Goal: Obtain resource: Find contact information

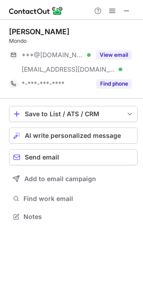
scroll to position [211, 143]
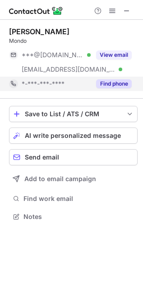
click at [112, 85] on button "Find phone" at bounding box center [114, 83] width 36 height 9
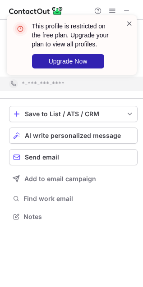
click at [127, 18] on div "This profile is restricted on the free plan. Upgrade your plan to view all prof…" at bounding box center [72, 45] width 130 height 60
click at [129, 22] on span at bounding box center [129, 23] width 7 height 9
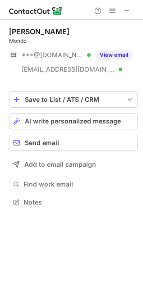
scroll to position [5, 5]
click at [111, 55] on button "View email" at bounding box center [114, 54] width 36 height 9
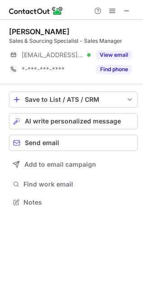
scroll to position [196, 143]
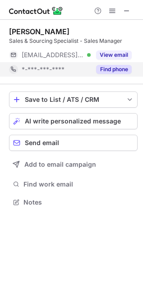
click at [128, 71] on button "Find phone" at bounding box center [114, 69] width 36 height 9
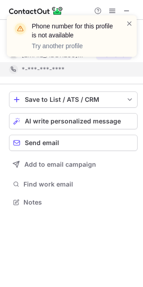
click at [121, 59] on div "Phone number for this profile is not available Try another profile" at bounding box center [72, 39] width 144 height 67
click at [130, 23] on span at bounding box center [129, 23] width 7 height 9
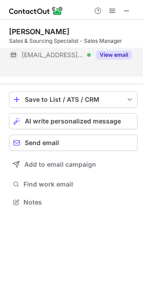
click at [110, 58] on button "View email" at bounding box center [114, 54] width 36 height 9
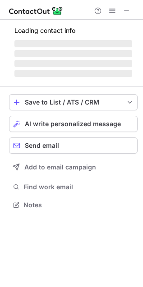
scroll to position [196, 143]
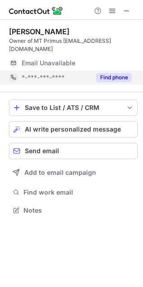
click at [127, 73] on button "Find phone" at bounding box center [114, 77] width 36 height 9
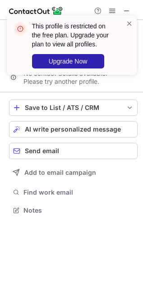
scroll to position [5, 5]
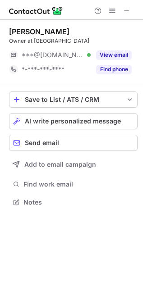
scroll to position [196, 143]
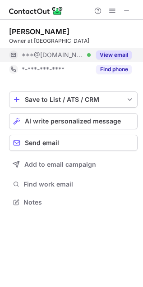
click at [125, 59] on button "View email" at bounding box center [114, 54] width 36 height 9
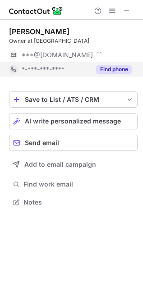
click at [121, 68] on button "Find phone" at bounding box center [114, 69] width 36 height 9
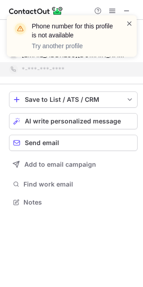
click at [130, 23] on span at bounding box center [129, 23] width 7 height 9
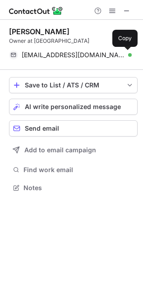
scroll to position [5, 5]
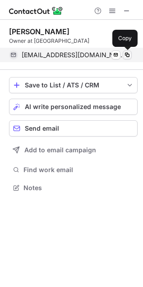
click at [128, 57] on span at bounding box center [127, 54] width 7 height 7
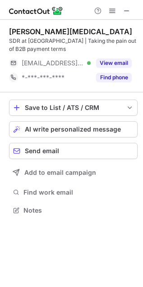
scroll to position [204, 143]
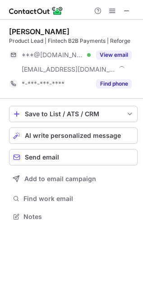
scroll to position [211, 143]
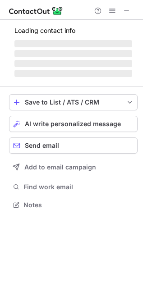
scroll to position [196, 143]
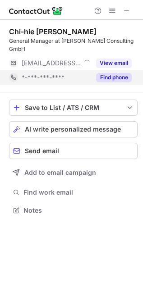
click at [99, 73] on button "Find phone" at bounding box center [114, 77] width 36 height 9
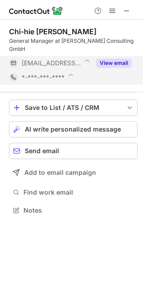
click at [111, 60] on div "View email" at bounding box center [111, 63] width 41 height 14
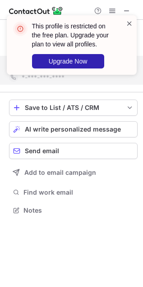
click at [126, 23] on span at bounding box center [129, 23] width 7 height 9
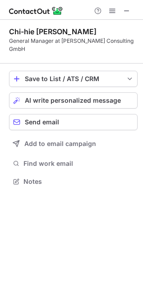
scroll to position [167, 143]
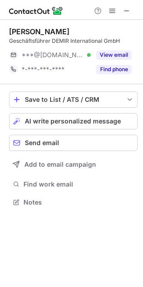
scroll to position [196, 143]
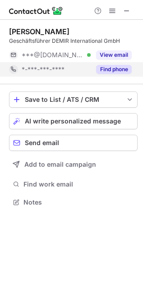
click at [115, 69] on button "Find phone" at bounding box center [114, 69] width 36 height 9
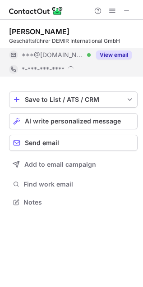
click at [116, 58] on button "View email" at bounding box center [114, 54] width 36 height 9
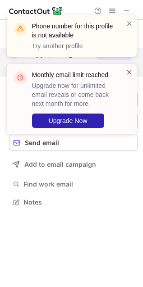
click at [127, 72] on span at bounding box center [129, 72] width 7 height 9
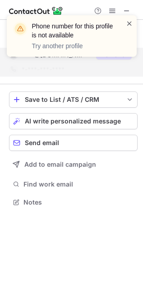
click at [130, 26] on span at bounding box center [129, 23] width 7 height 9
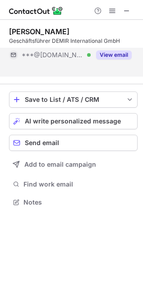
scroll to position [5, 5]
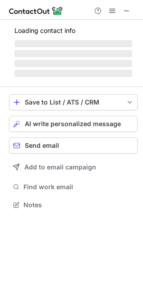
scroll to position [196, 143]
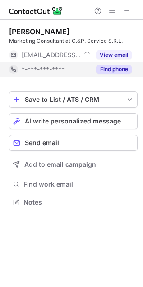
click at [119, 67] on button "Find phone" at bounding box center [114, 69] width 36 height 9
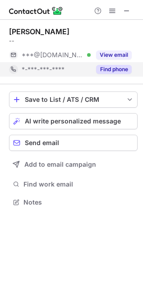
click at [97, 72] on button "Find phone" at bounding box center [114, 69] width 36 height 9
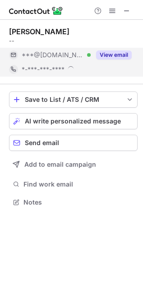
click at [113, 59] on button "View email" at bounding box center [114, 54] width 36 height 9
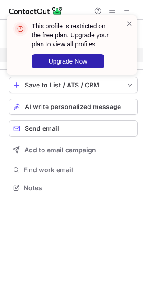
scroll to position [5, 5]
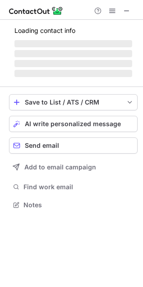
scroll to position [196, 143]
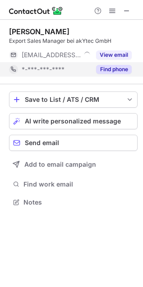
click at [107, 69] on button "Find phone" at bounding box center [114, 69] width 36 height 9
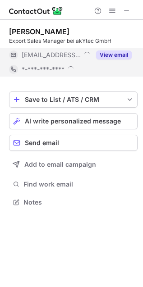
click at [122, 57] on button "View email" at bounding box center [114, 54] width 36 height 9
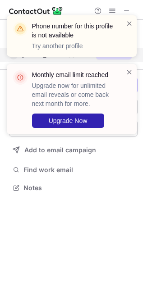
scroll to position [5, 5]
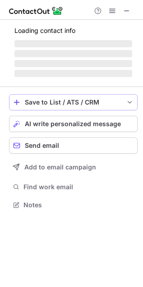
scroll to position [196, 143]
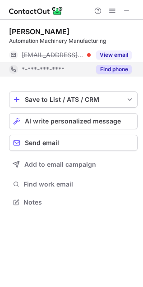
click at [114, 75] on div "Find phone" at bounding box center [111, 69] width 41 height 14
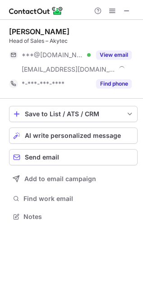
scroll to position [211, 143]
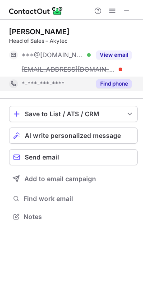
click at [103, 82] on button "Find phone" at bounding box center [114, 83] width 36 height 9
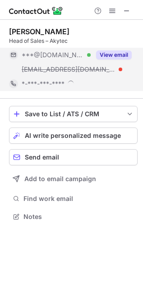
click at [123, 54] on button "View email" at bounding box center [114, 54] width 36 height 9
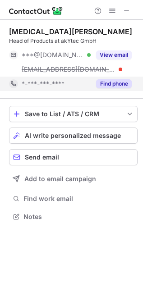
click at [114, 81] on button "Find phone" at bounding box center [114, 83] width 36 height 9
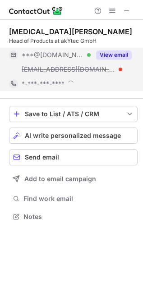
click at [122, 57] on button "View email" at bounding box center [114, 54] width 36 height 9
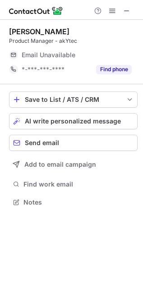
scroll to position [196, 143]
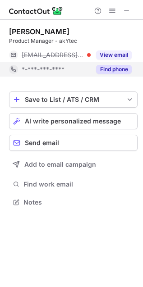
click at [105, 76] on div "Find phone" at bounding box center [111, 69] width 41 height 14
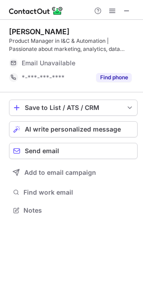
scroll to position [204, 143]
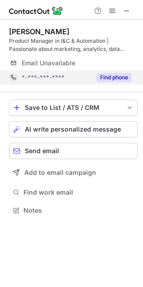
click at [119, 80] on button "Find phone" at bounding box center [114, 77] width 36 height 9
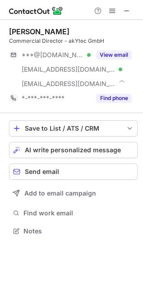
scroll to position [224, 143]
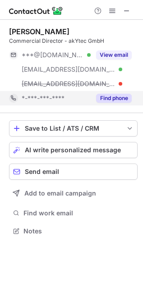
click at [116, 99] on button "Find phone" at bounding box center [114, 98] width 36 height 9
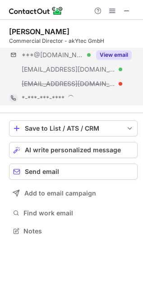
click at [114, 64] on div "***@[DOMAIN_NAME] Verified [EMAIL_ADDRESS][DOMAIN_NAME] Verified [EMAIL_ADDRESS…" at bounding box center [73, 69] width 128 height 43
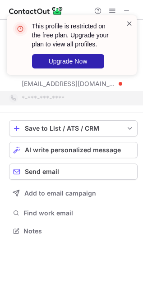
click at [130, 27] on span at bounding box center [129, 23] width 7 height 9
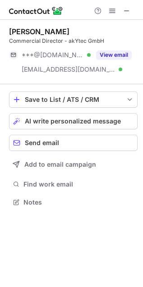
scroll to position [5, 5]
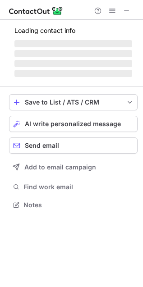
scroll to position [219, 143]
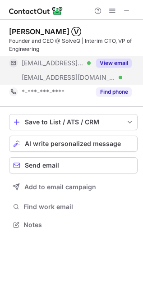
click at [123, 66] on button "View email" at bounding box center [114, 63] width 36 height 9
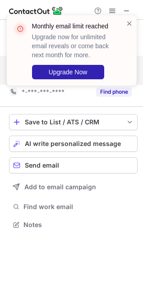
drag, startPoint x: 130, startPoint y: 19, endPoint x: 133, endPoint y: 23, distance: 5.1
click at [130, 20] on span at bounding box center [129, 23] width 7 height 9
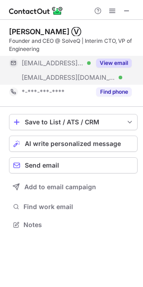
click at [119, 82] on div "Monthly email limit reached Upgrade now for unlimited email reveals or come bac…" at bounding box center [67, 50] width 115 height 63
click at [119, 90] on div "Monthly email limit reached Upgrade now for unlimited email reveals or come bac…" at bounding box center [71, 143] width 143 height 287
click at [119, 90] on button "Find phone" at bounding box center [114, 91] width 36 height 9
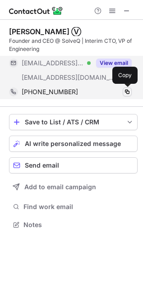
click at [126, 92] on span at bounding box center [127, 91] width 7 height 7
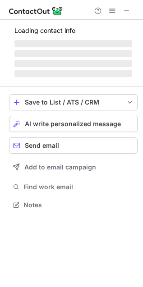
scroll to position [196, 143]
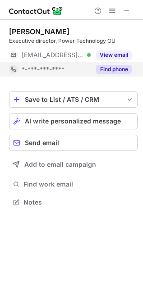
click at [109, 68] on button "Find phone" at bounding box center [114, 69] width 36 height 9
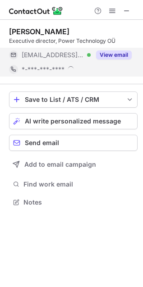
click at [125, 55] on button "View email" at bounding box center [114, 54] width 36 height 9
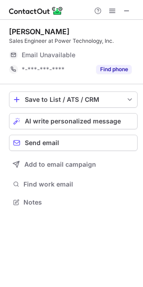
scroll to position [224, 143]
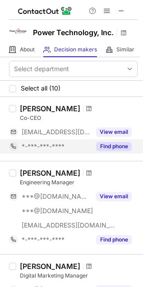
click at [116, 151] on button "Find phone" at bounding box center [114, 146] width 36 height 9
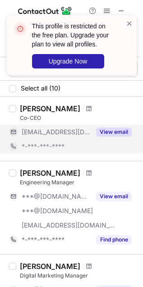
click at [109, 137] on button "View email" at bounding box center [114, 132] width 36 height 9
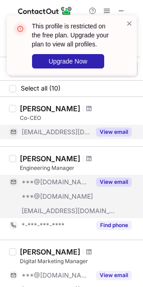
click at [118, 189] on div "View email" at bounding box center [111, 182] width 41 height 14
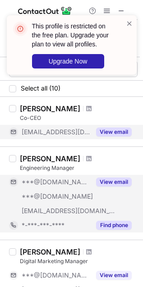
click at [115, 230] on button "Find phone" at bounding box center [114, 225] width 36 height 9
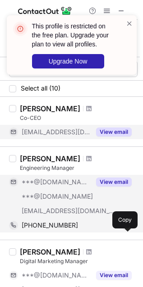
click at [126, 229] on span at bounding box center [127, 225] width 7 height 7
